Goal: Task Accomplishment & Management: Complete application form

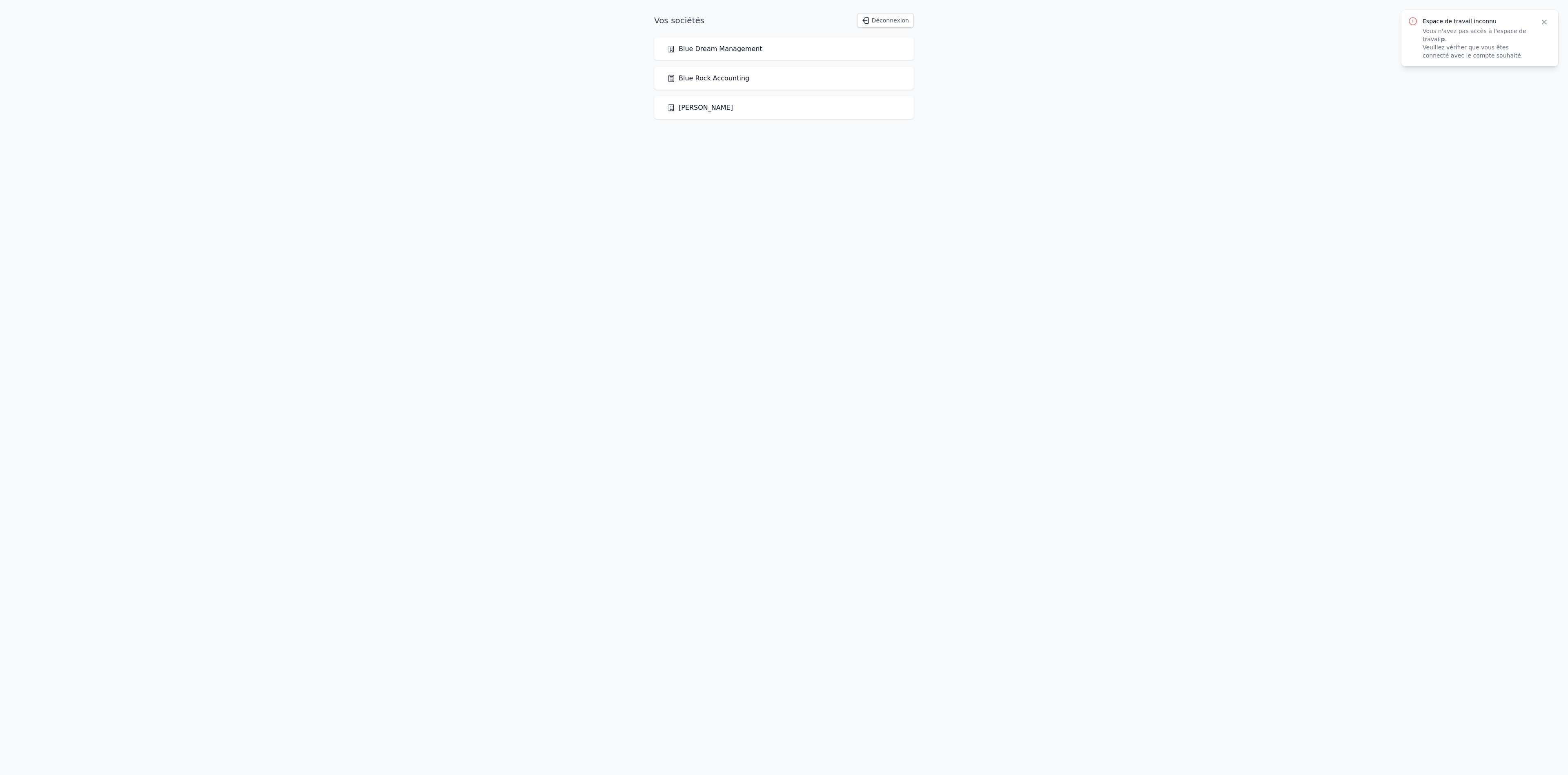
click at [724, 82] on link "Blue Rock Accounting" at bounding box center [708, 78] width 82 height 10
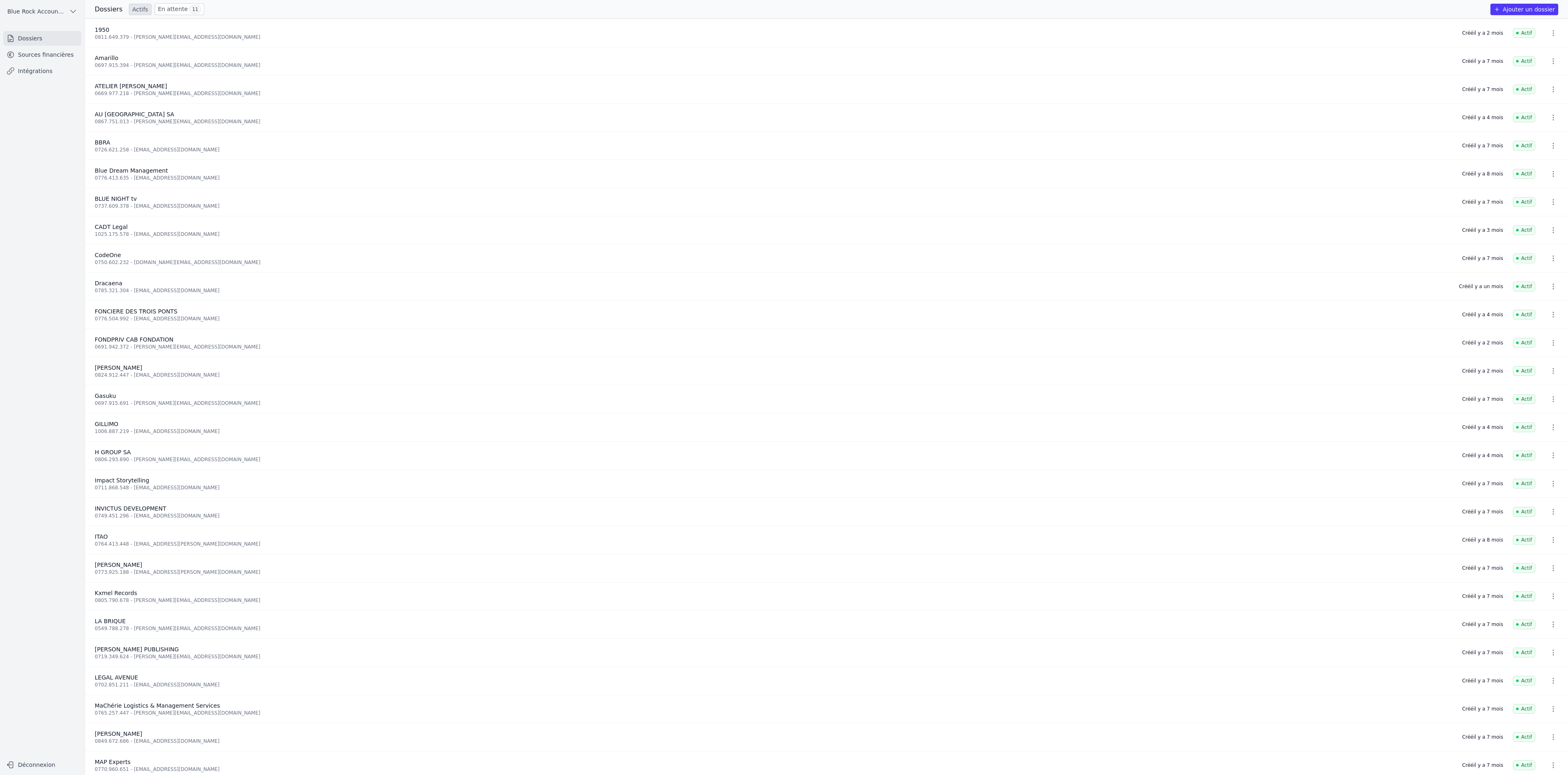
click at [1534, 10] on button "Ajouter un dossier" at bounding box center [1524, 9] width 68 height 12
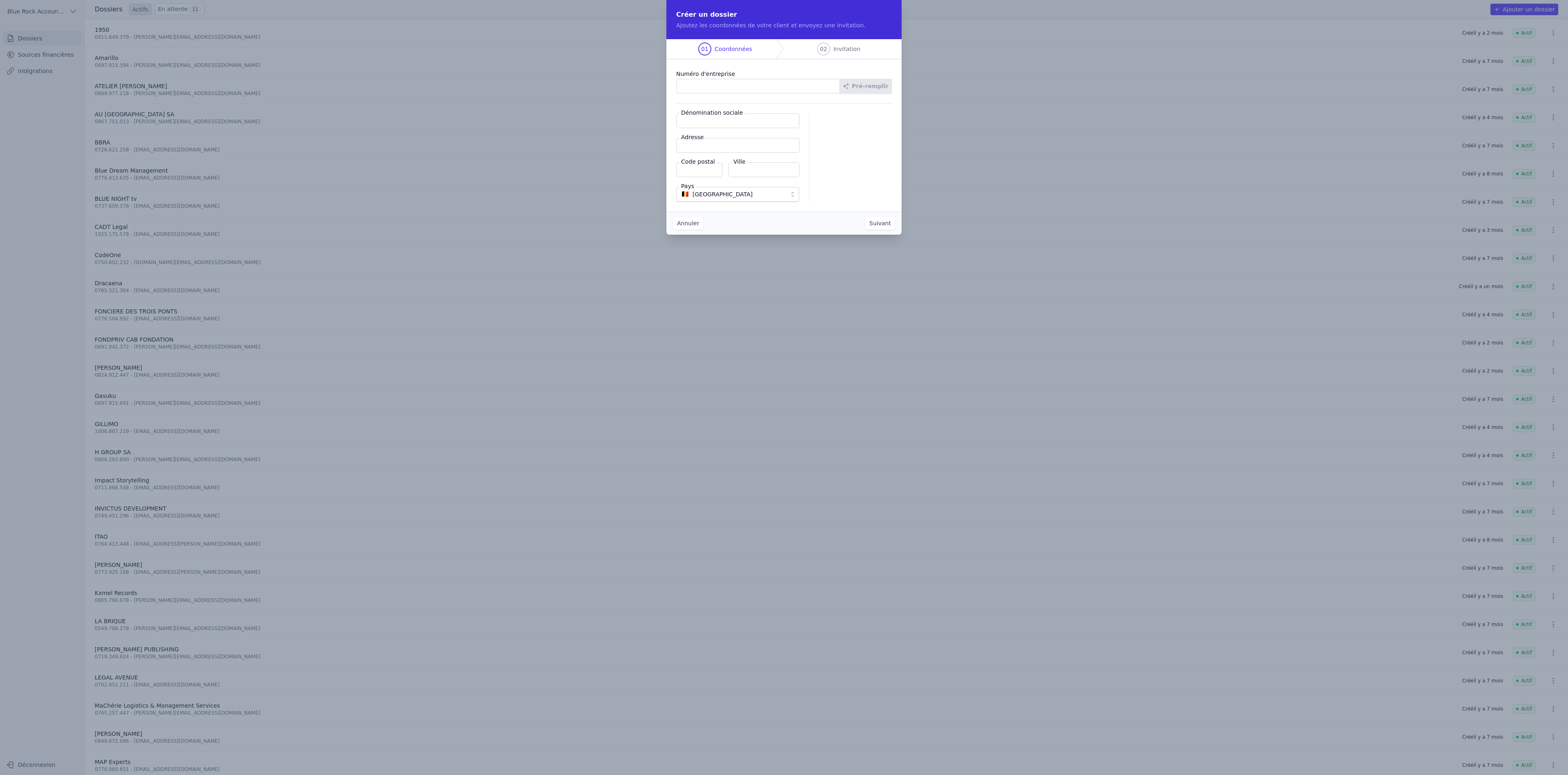
paste input "1027.240.391"
type input "1027.240.391"
click at [879, 88] on button "Pré-remplir" at bounding box center [866, 86] width 52 height 15
click at [757, 127] on input "Dénomination sociale" at bounding box center [738, 120] width 124 height 15
click at [755, 119] on input "Dénomination sociale" at bounding box center [738, 120] width 124 height 15
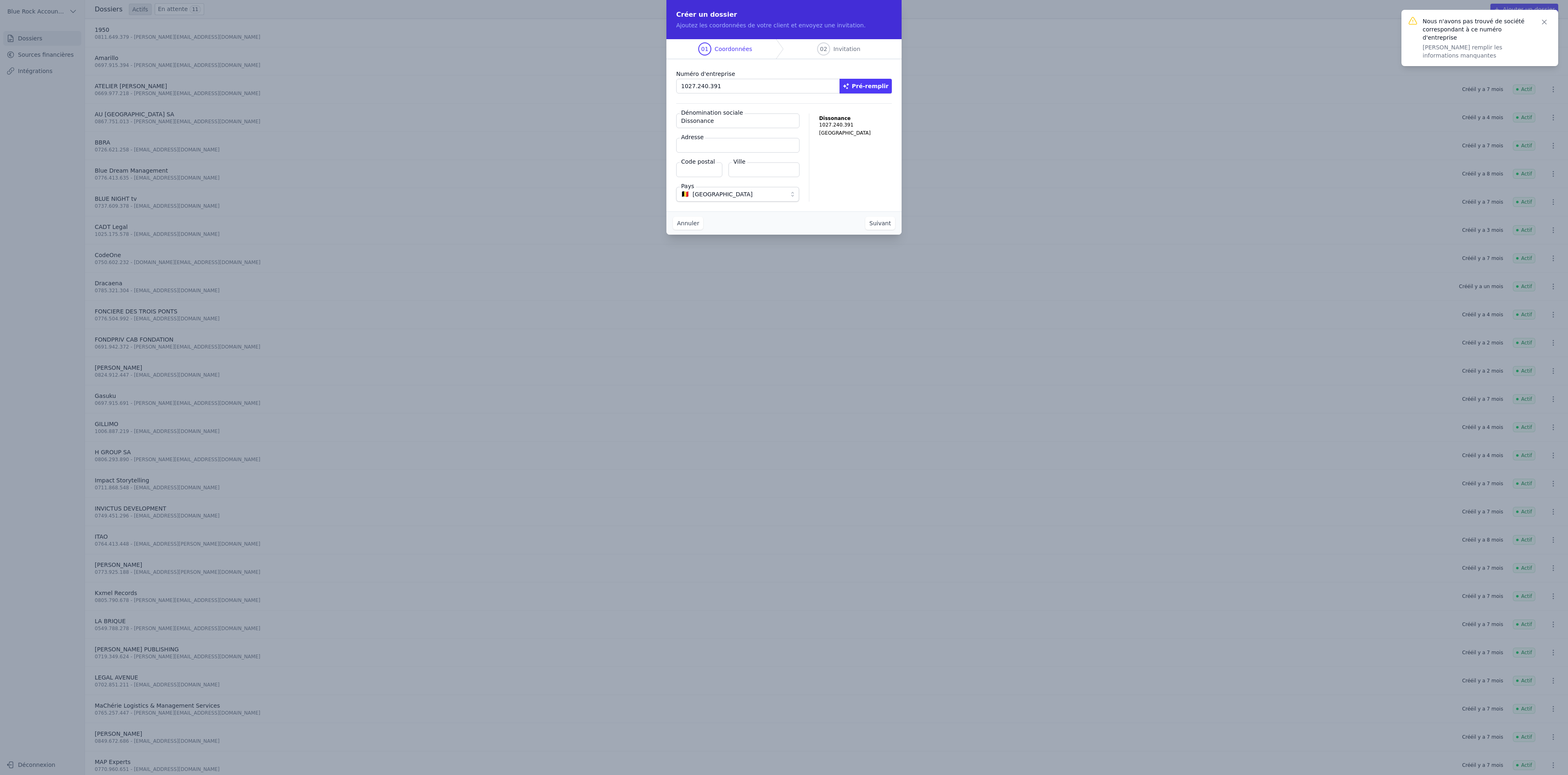
type input "Dissonance"
type input "Avenue Louise 523"
type input "1050"
type input "Ixelles"
click at [886, 223] on button "Suivant" at bounding box center [880, 223] width 30 height 13
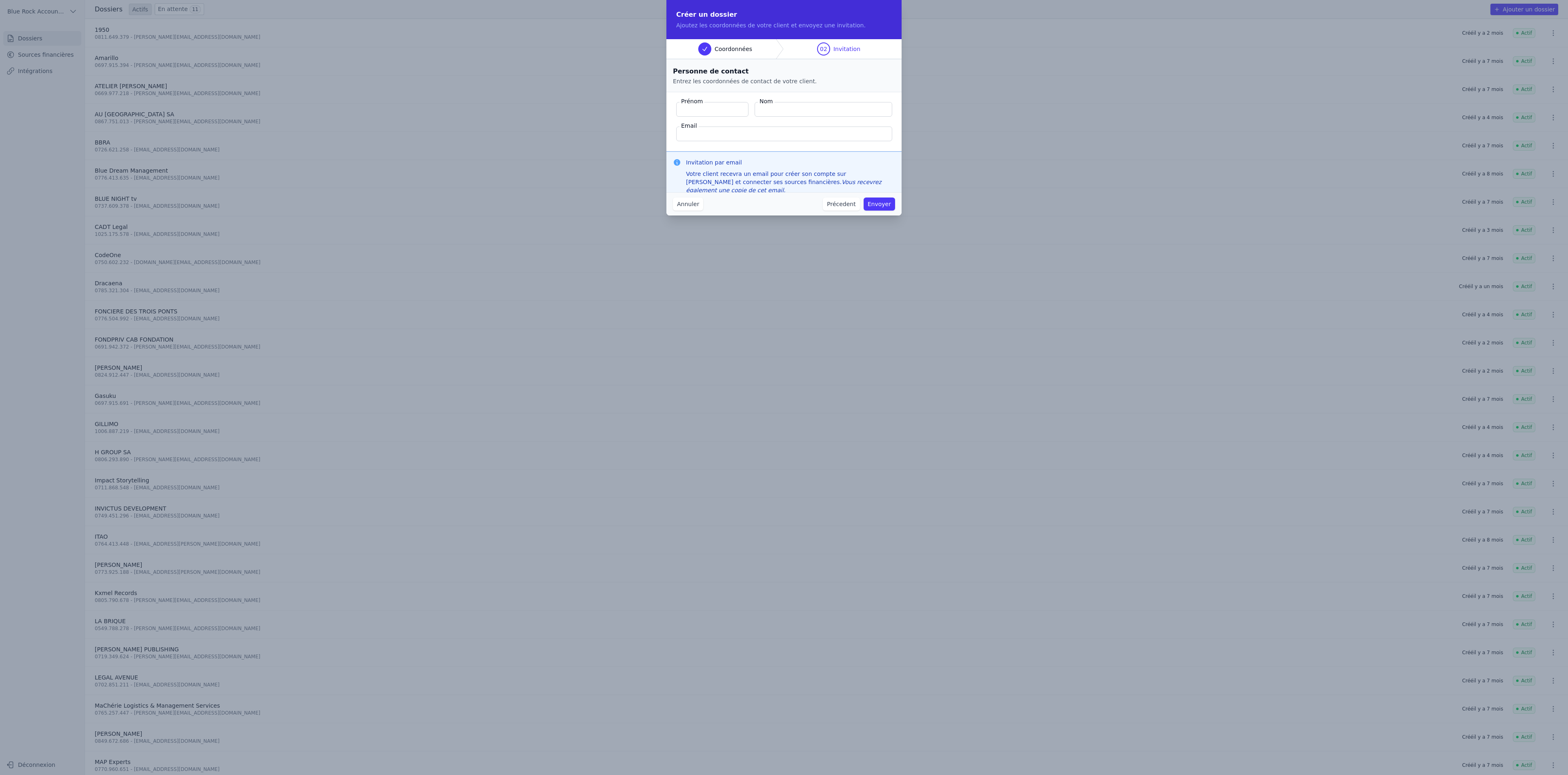
click at [707, 111] on input "Prénom" at bounding box center [712, 109] width 72 height 15
type input "Antonio"
type input "O"
type input "Cornelis"
type input "dissonance.srl@gmail.com"
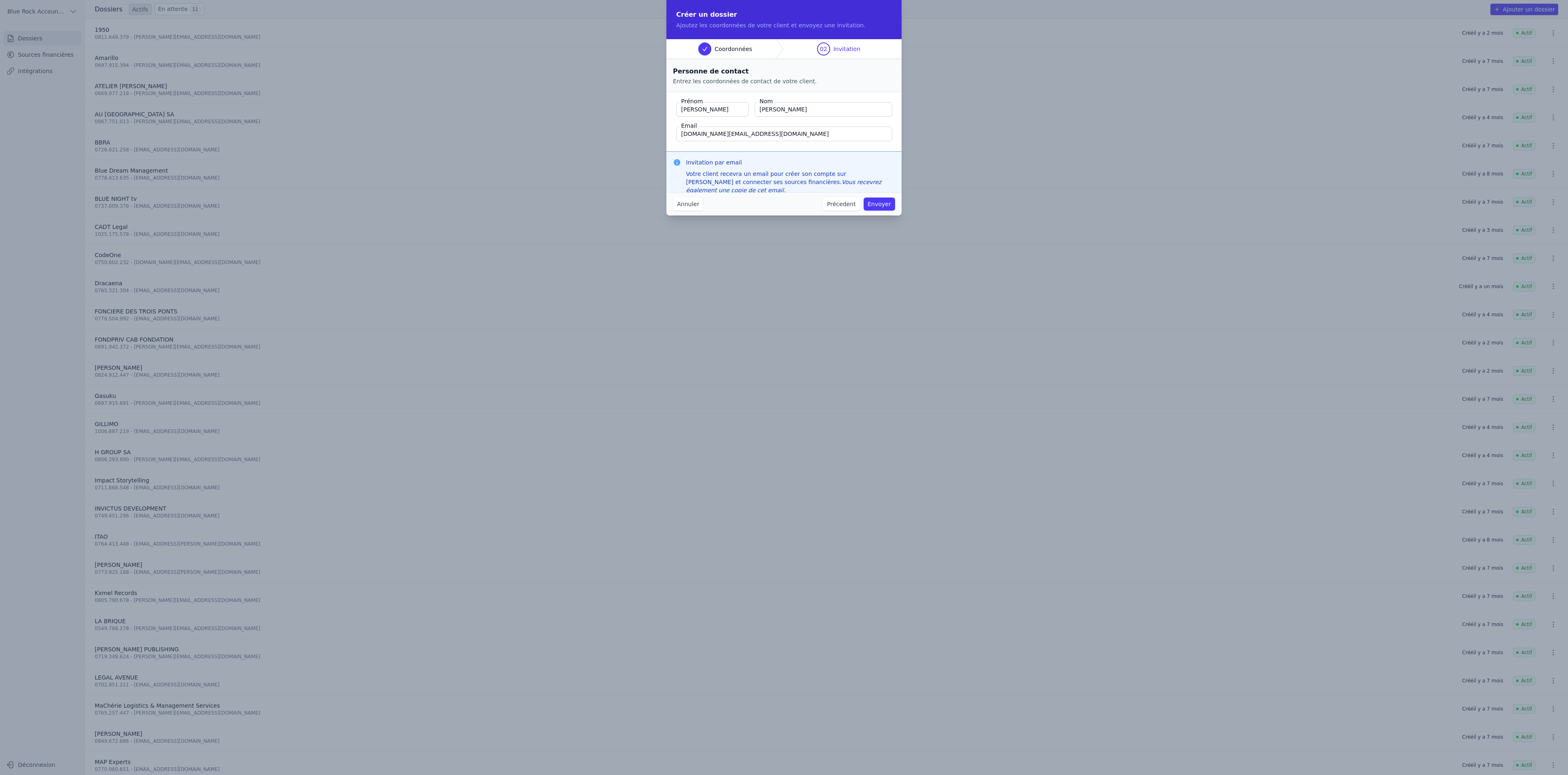
click at [890, 203] on button "Envoyer" at bounding box center [880, 204] width 32 height 13
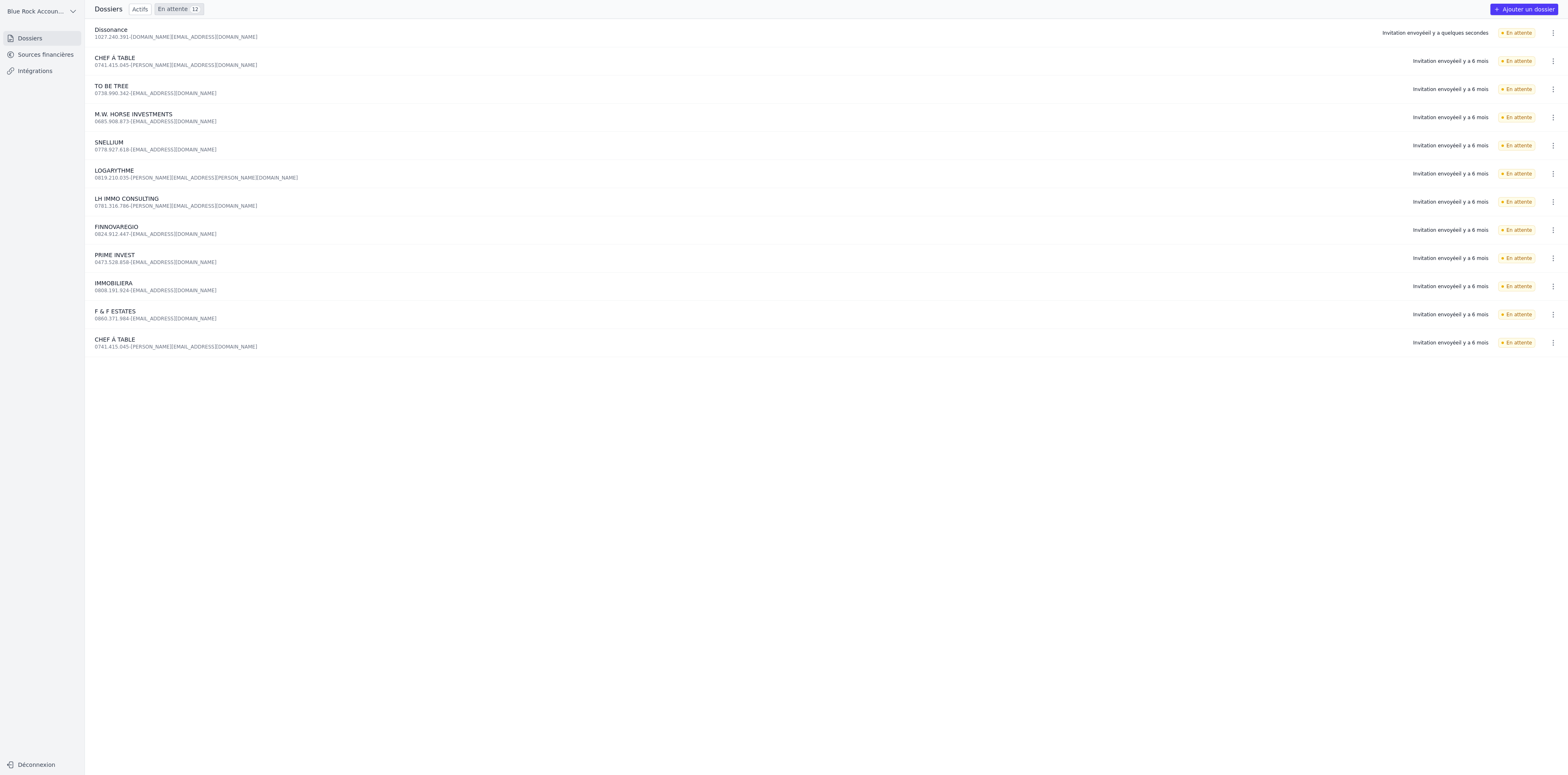
click at [175, 5] on link "En attente 12" at bounding box center [179, 9] width 49 height 12
click at [172, 10] on link "En attente 12" at bounding box center [179, 9] width 49 height 12
click at [168, 7] on link "En attente 12" at bounding box center [179, 9] width 49 height 12
